Goal: Task Accomplishment & Management: Complete application form

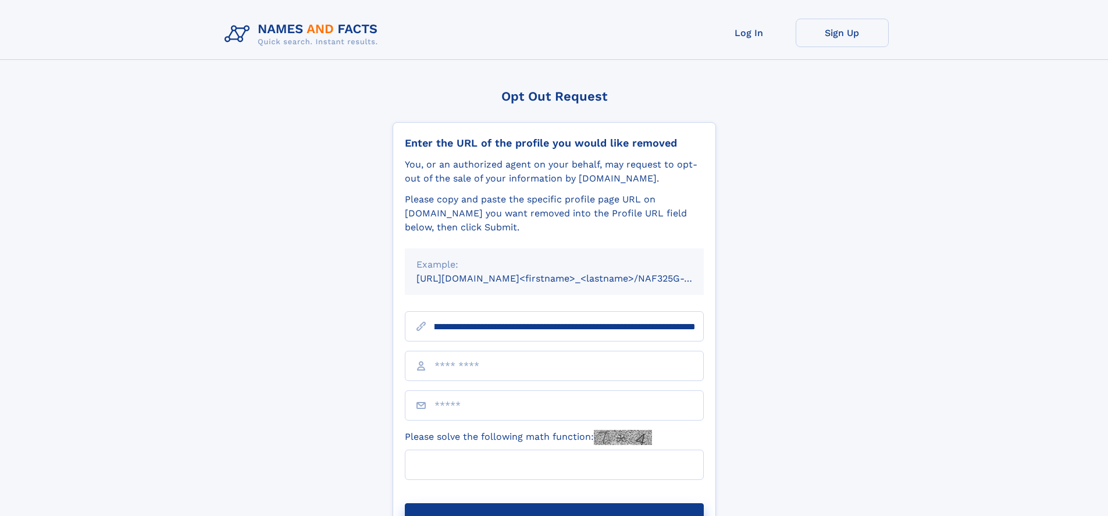
scroll to position [0, 129]
type input "**********"
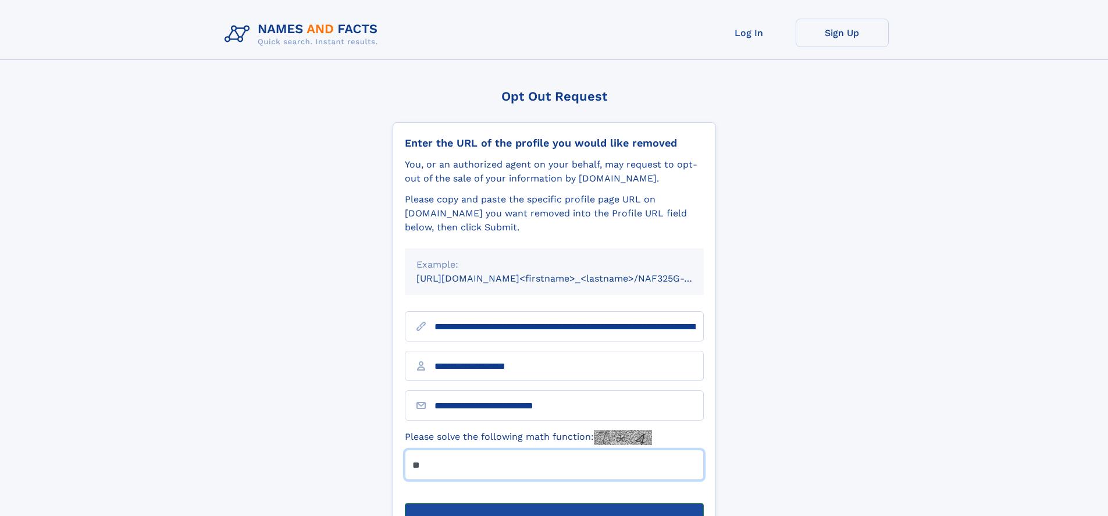
type input "**"
click at [554, 503] on button "Submit Opt Out Request" at bounding box center [554, 521] width 299 height 37
